Goal: Information Seeking & Learning: Learn about a topic

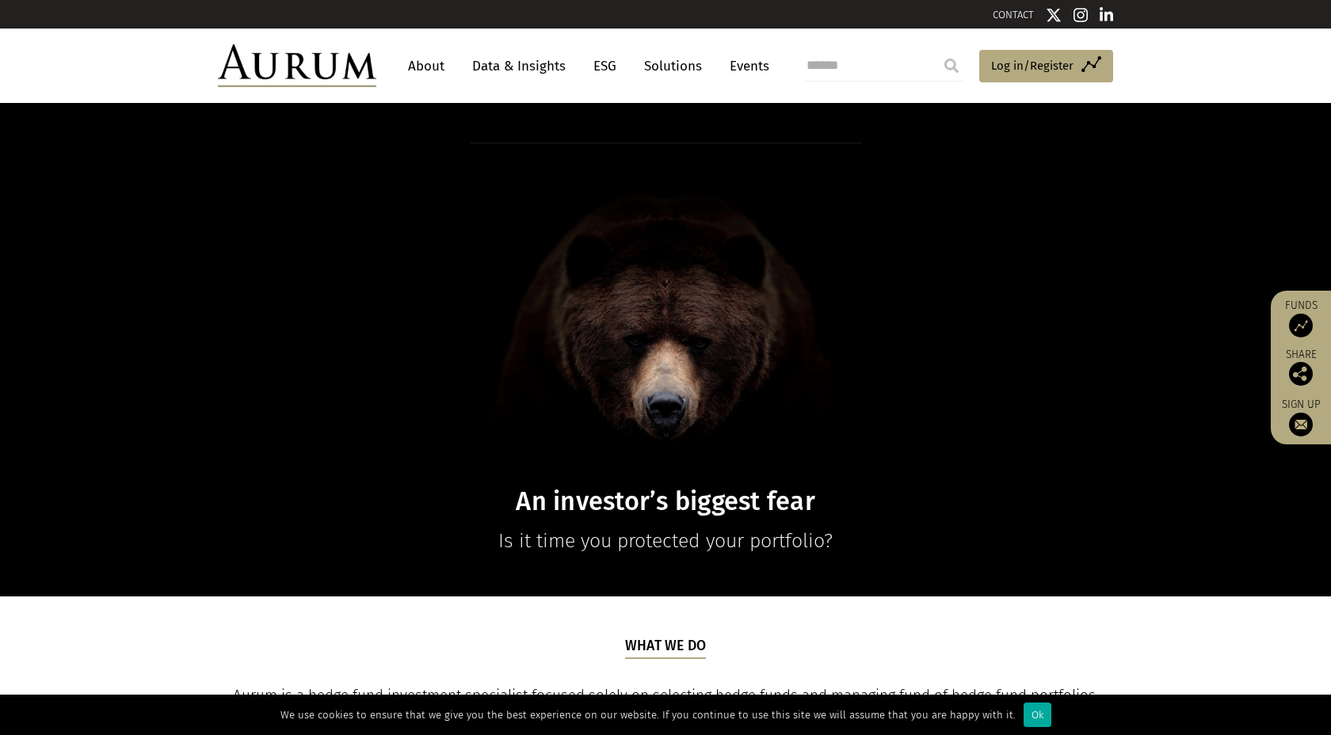
click at [422, 63] on link "About" at bounding box center [426, 66] width 52 height 29
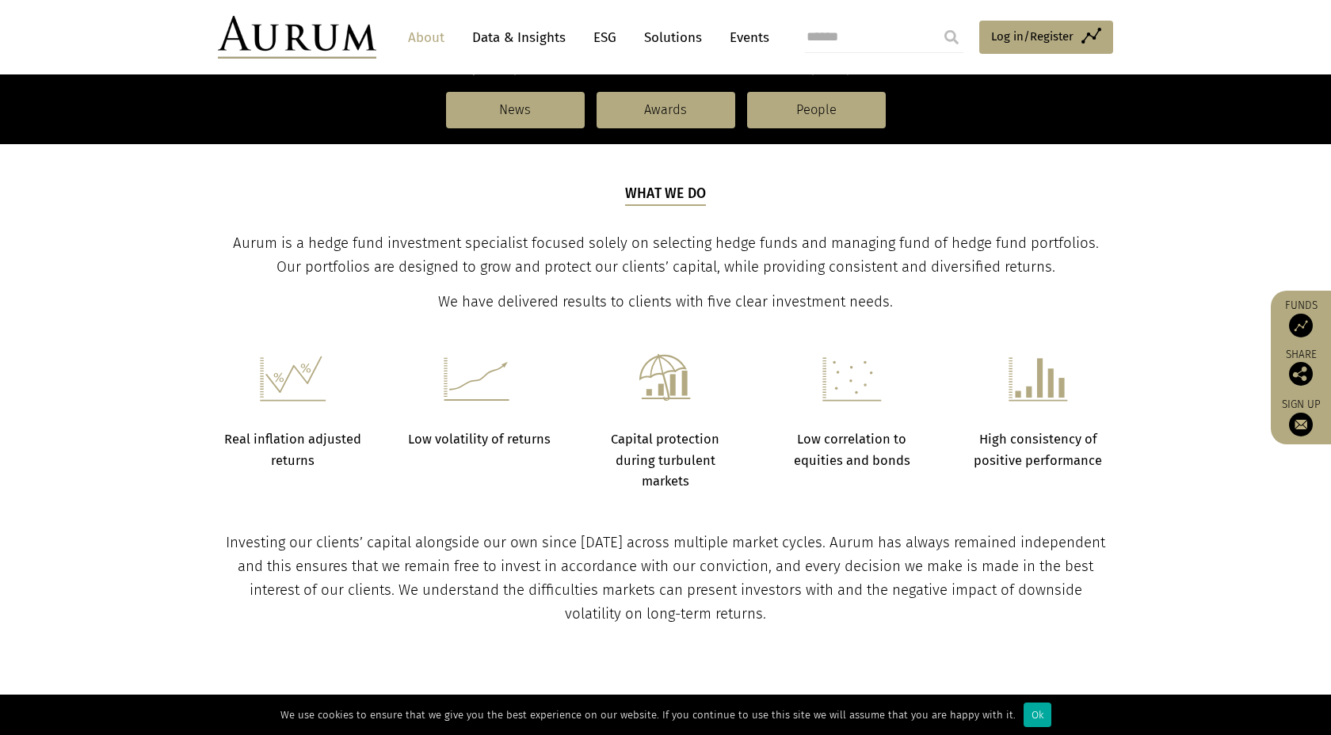
scroll to position [474, 0]
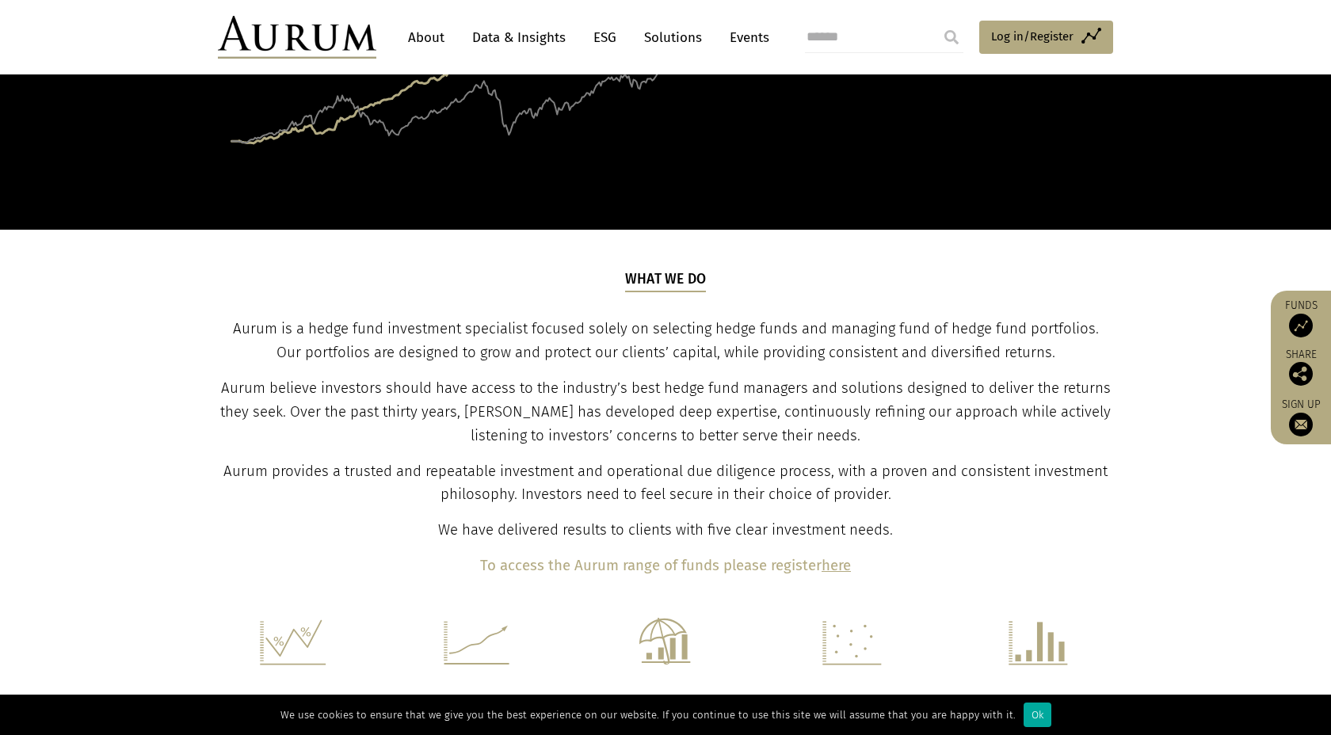
scroll to position [133, 0]
